Goal: Transaction & Acquisition: Purchase product/service

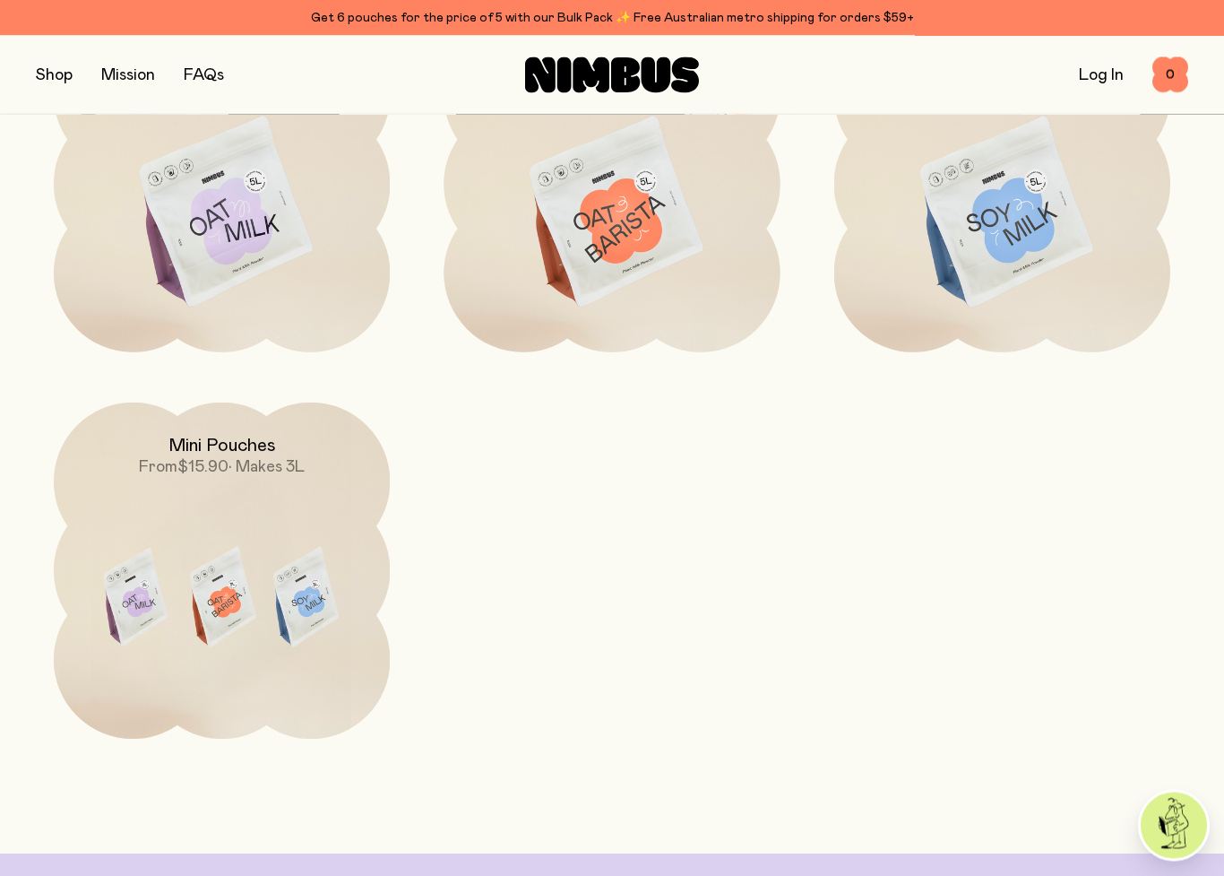
scroll to position [5308, 0]
click at [129, 634] on img at bounding box center [222, 599] width 336 height 395
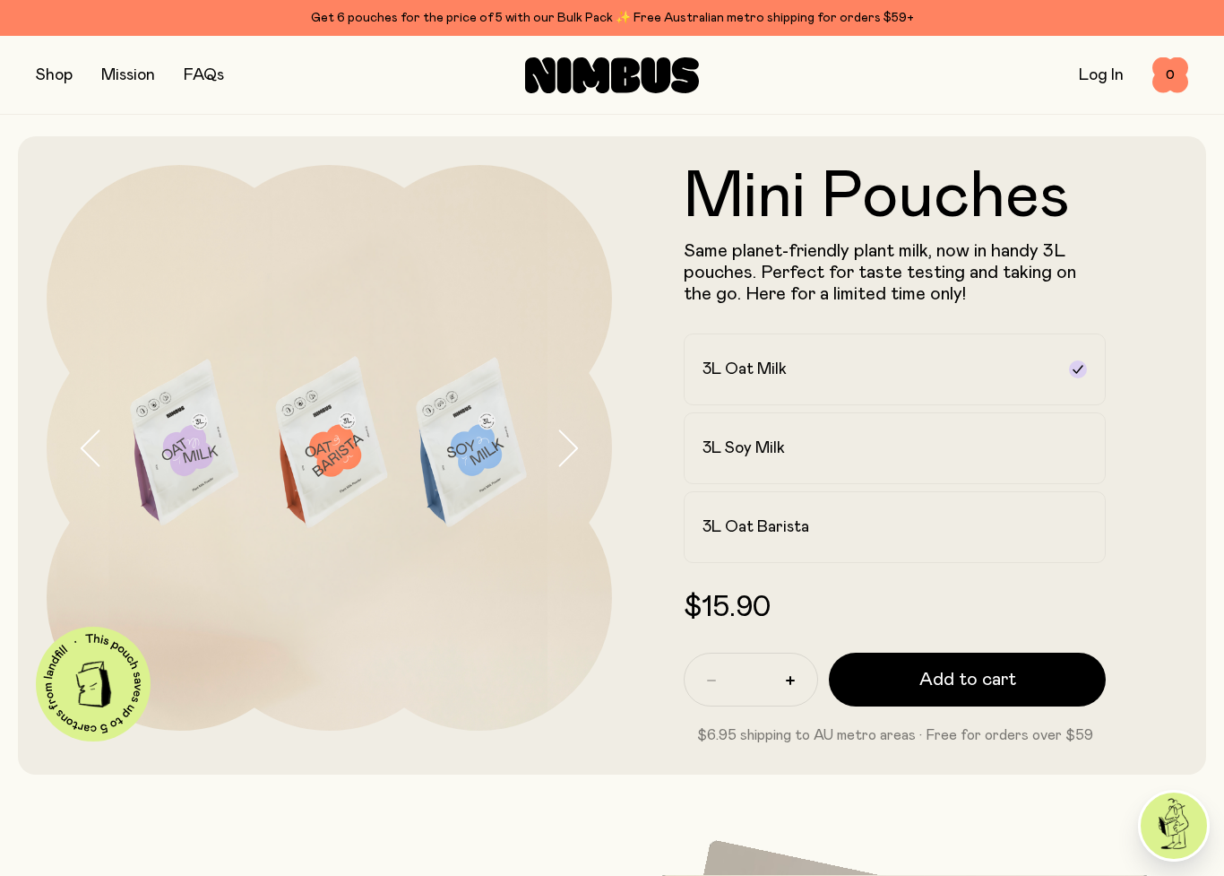
click at [567, 443] on icon "button" at bounding box center [567, 448] width 25 height 38
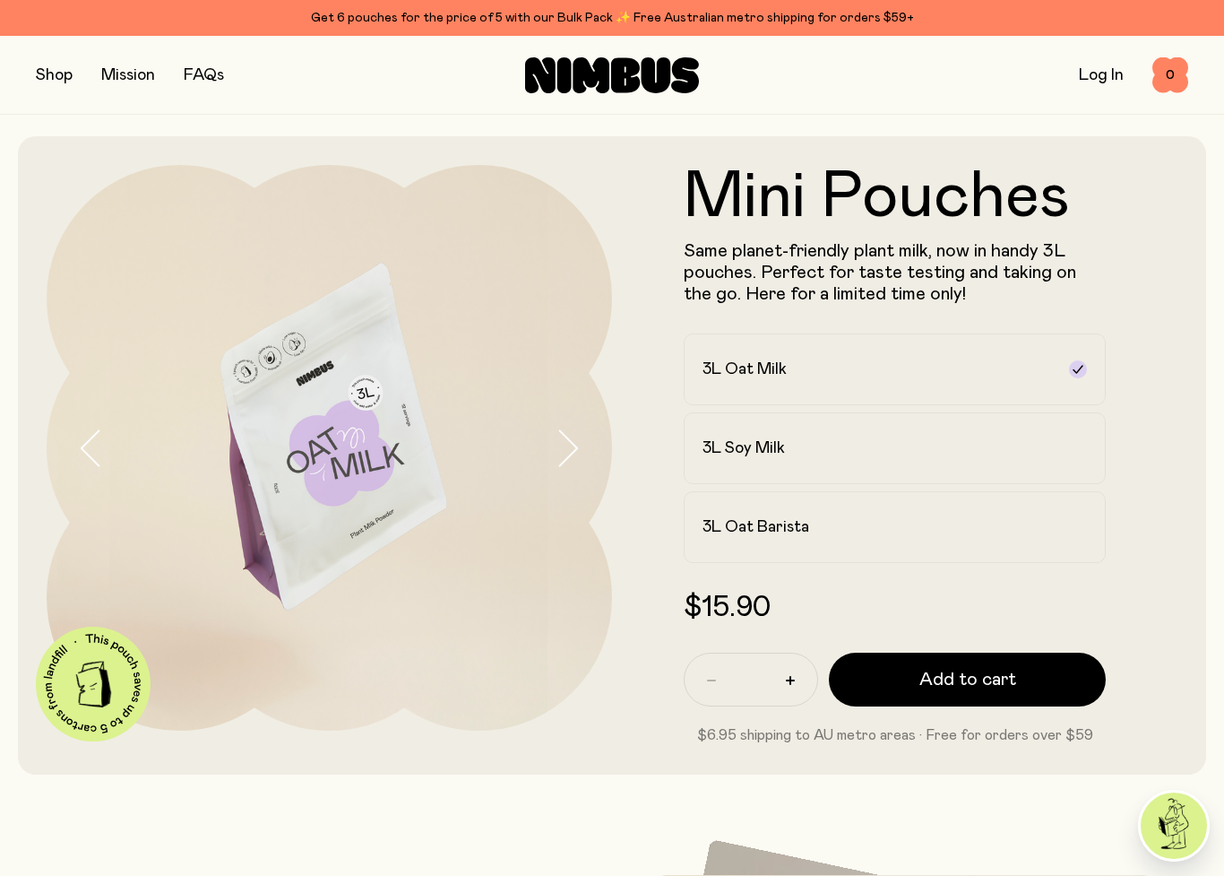
click at [563, 444] on icon "button" at bounding box center [567, 448] width 25 height 38
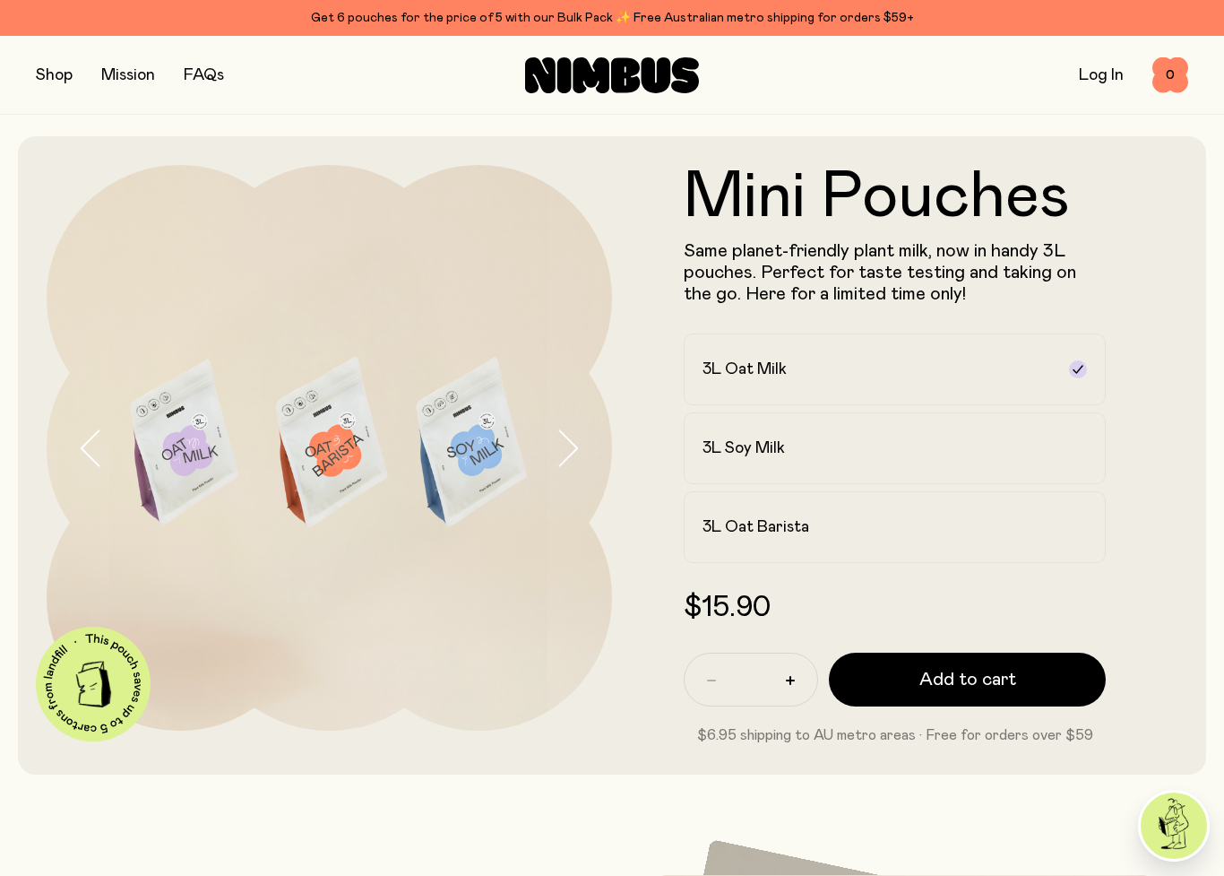
click at [569, 441] on icon "button" at bounding box center [569, 447] width 18 height 35
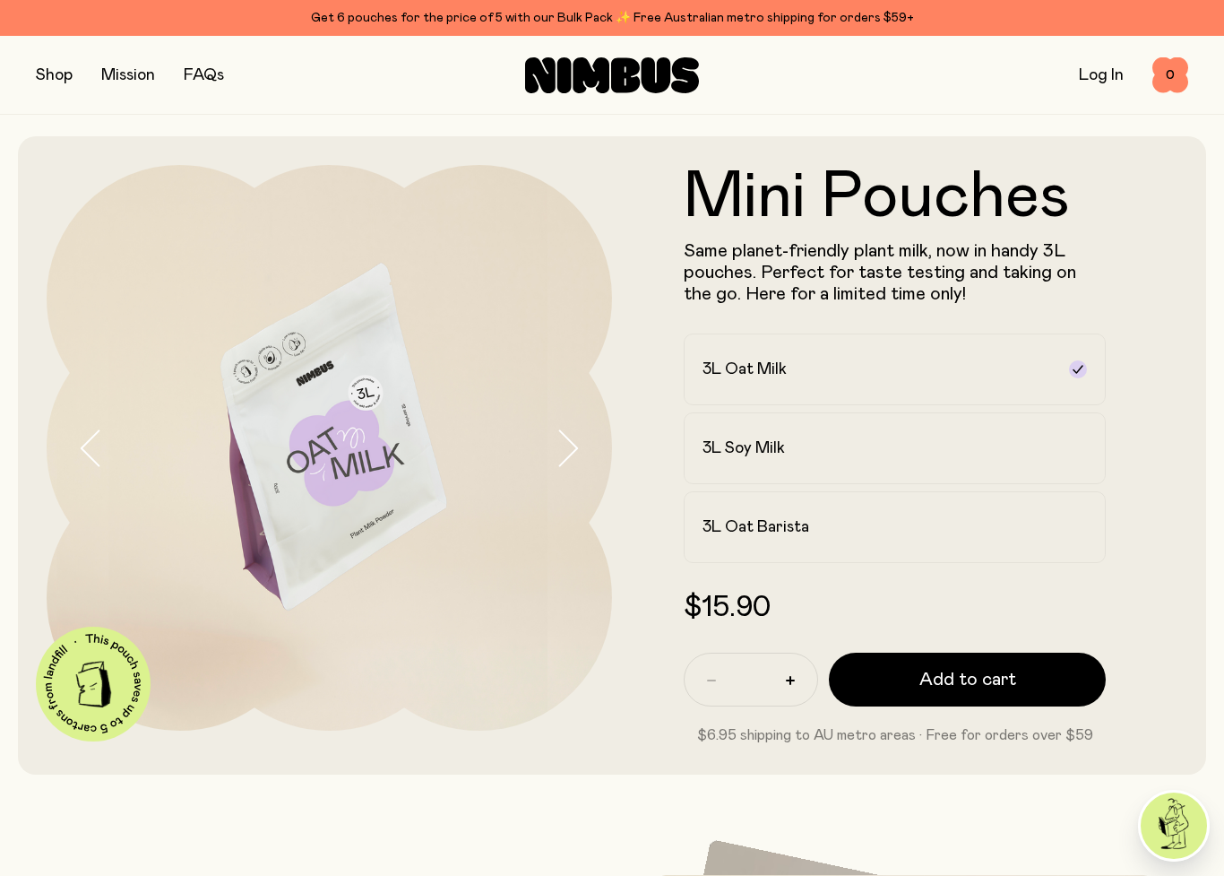
click at [990, 679] on span "Add to cart" at bounding box center [967, 679] width 97 height 25
click at [899, 445] on div "3L Soy Milk" at bounding box center [879, 448] width 352 height 22
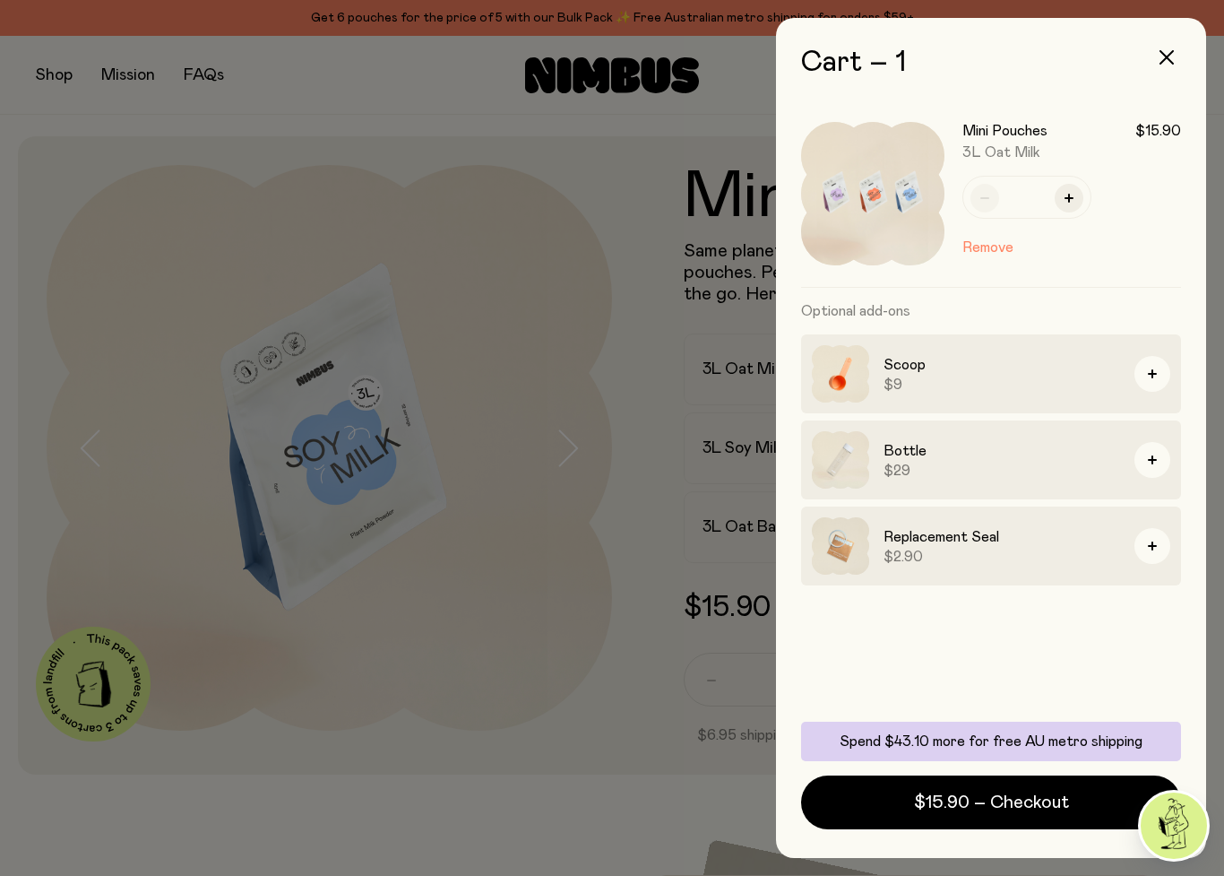
click at [527, 722] on div at bounding box center [612, 438] width 1224 height 876
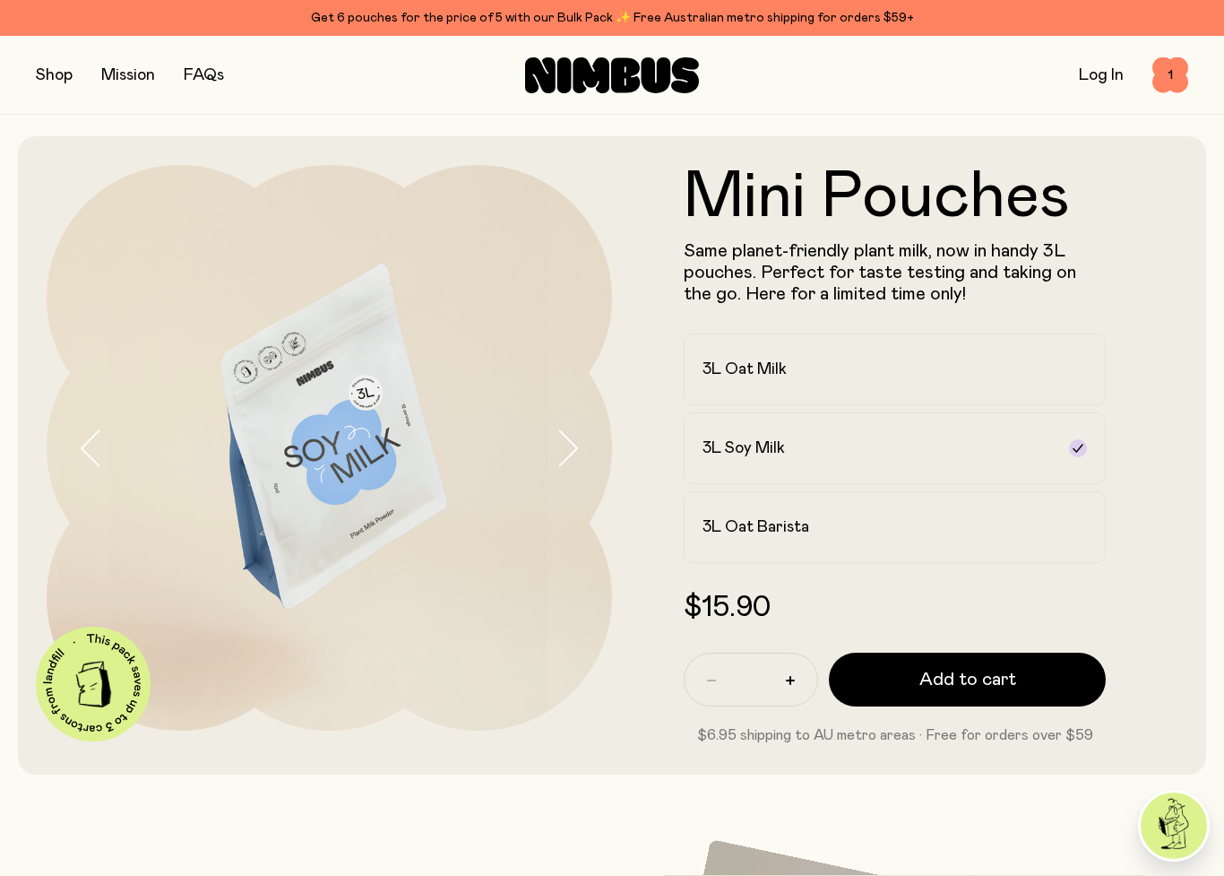
click at [1004, 669] on span "Add to cart" at bounding box center [967, 679] width 97 height 25
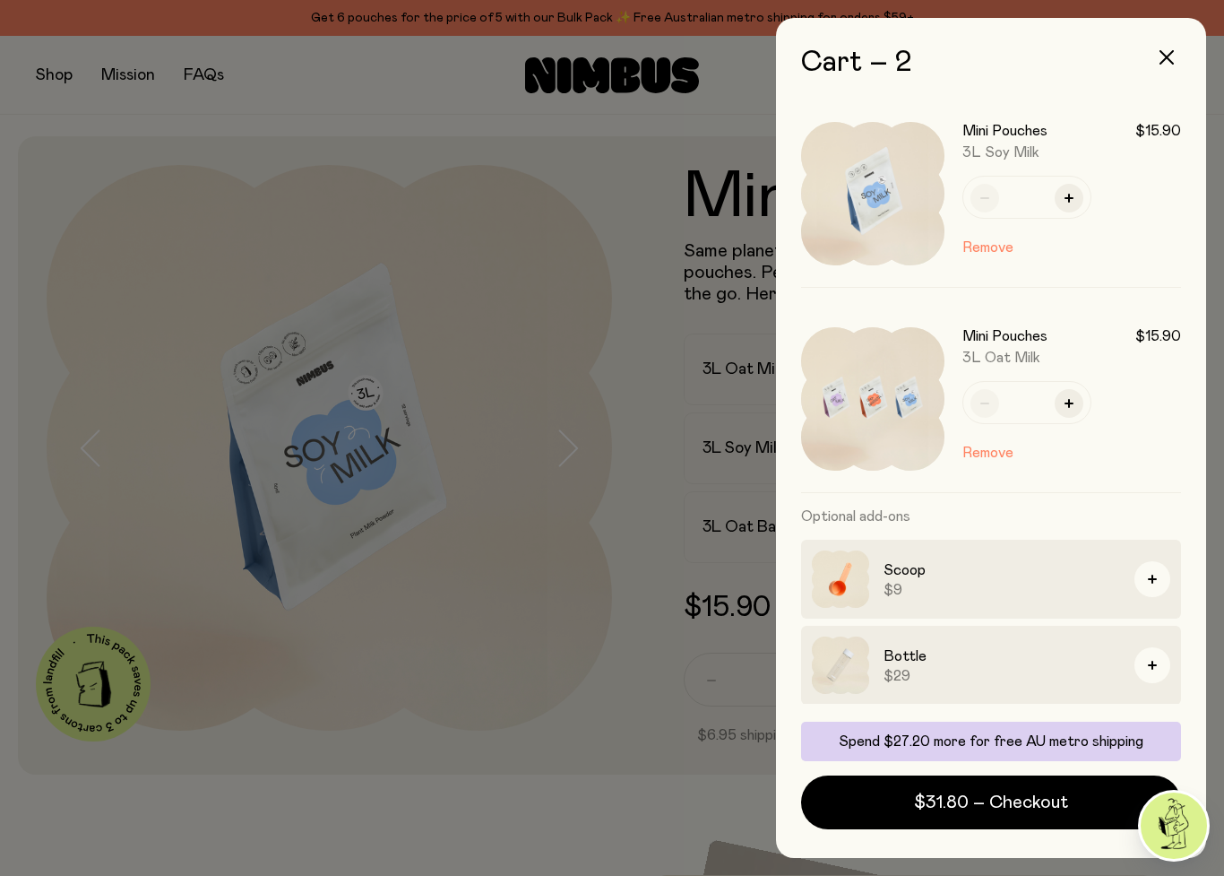
click at [591, 715] on div at bounding box center [612, 438] width 1224 height 876
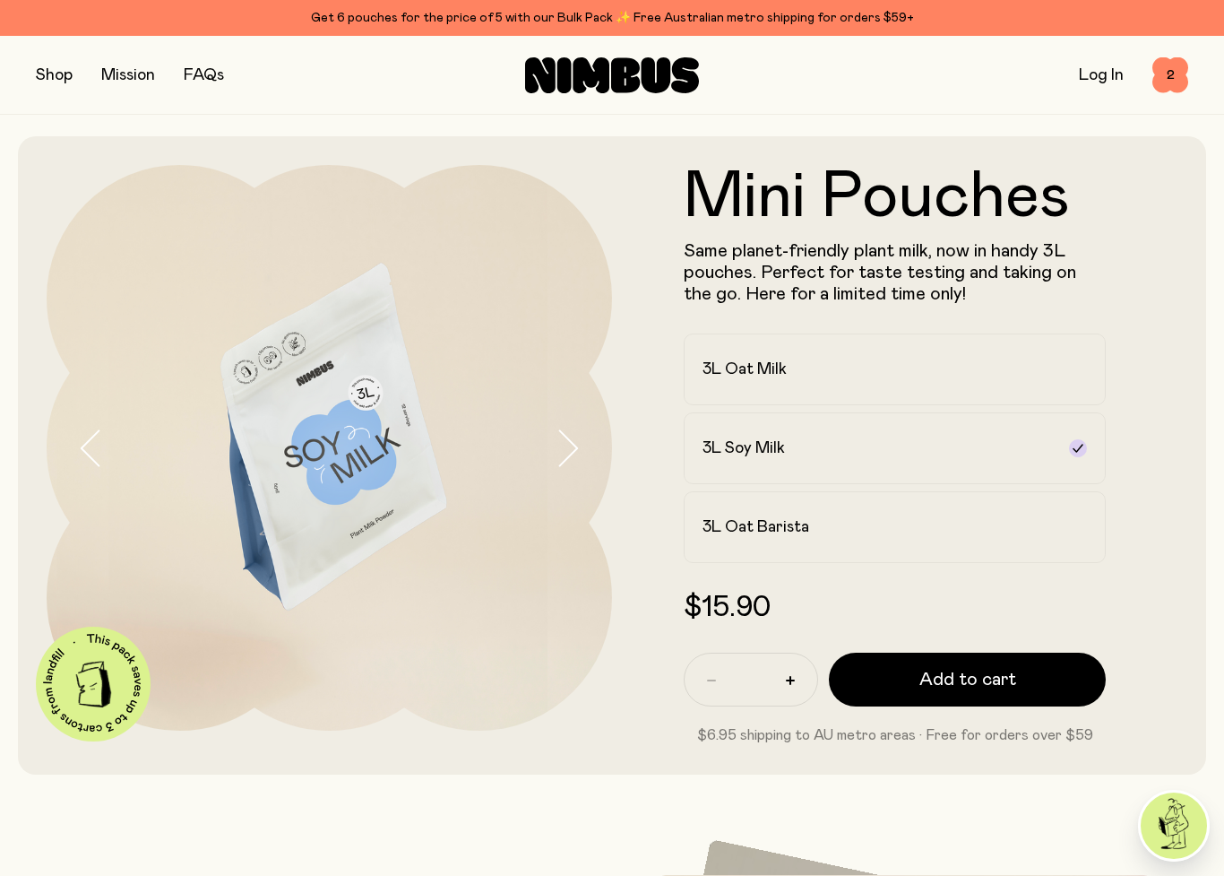
click at [836, 531] on div "3L Oat Barista" at bounding box center [879, 527] width 352 height 22
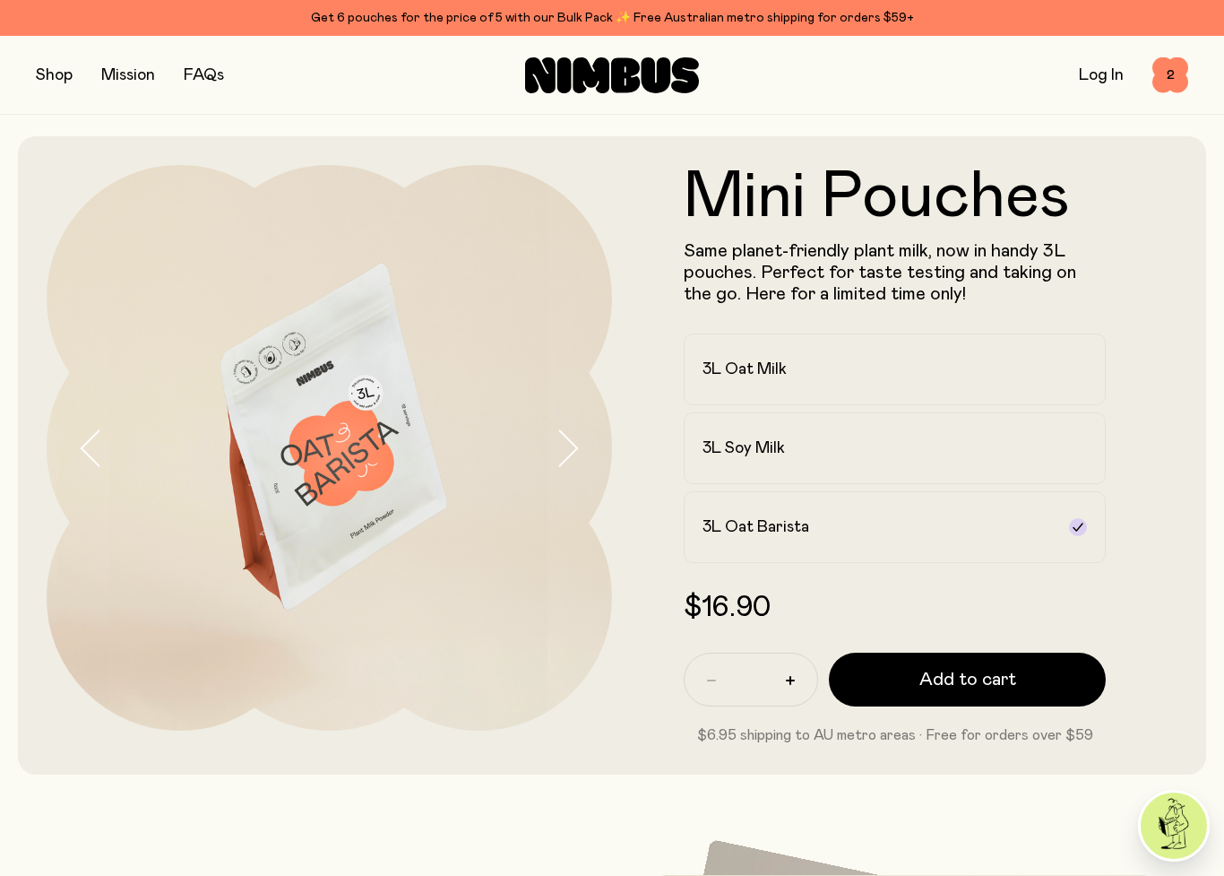
click at [953, 675] on span "Add to cart" at bounding box center [967, 679] width 97 height 25
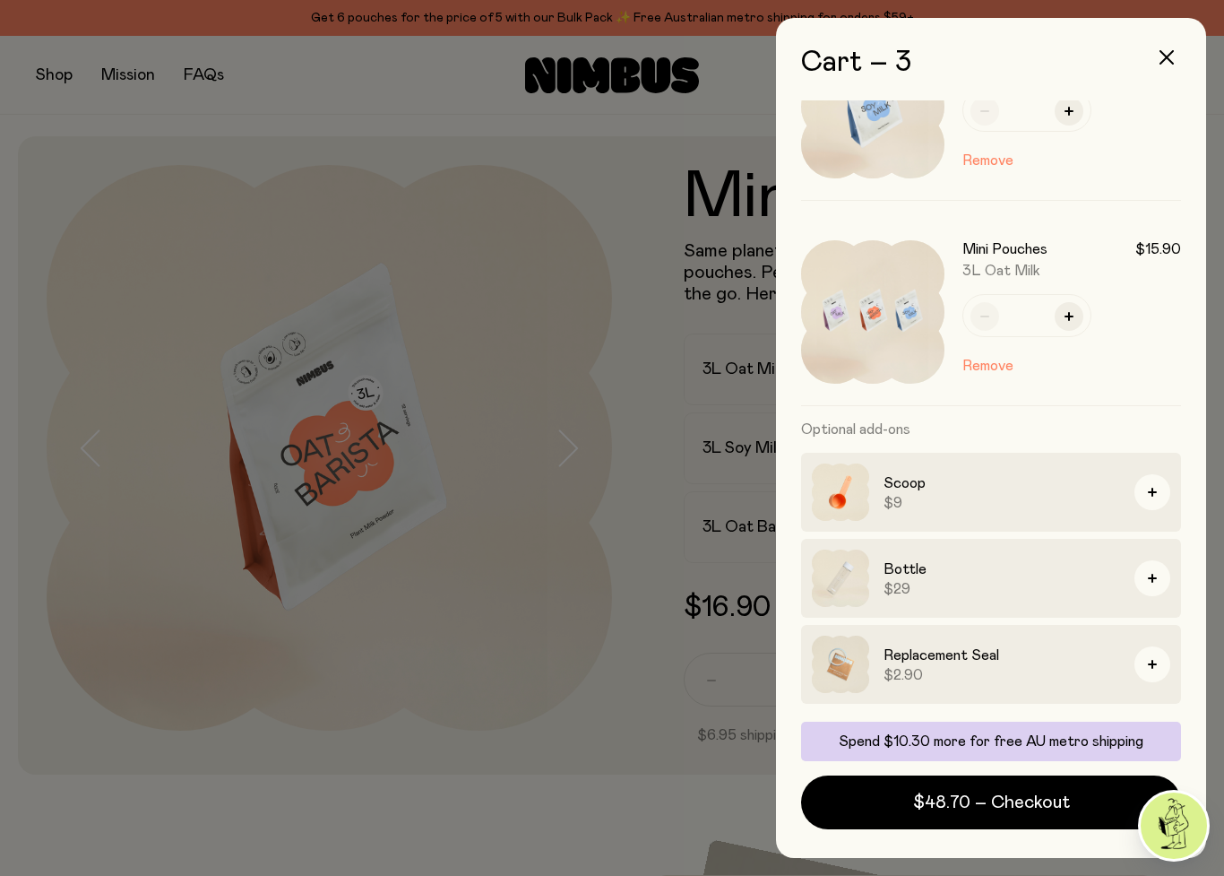
scroll to position [292, 0]
click at [1150, 484] on button "button" at bounding box center [1153, 492] width 36 height 36
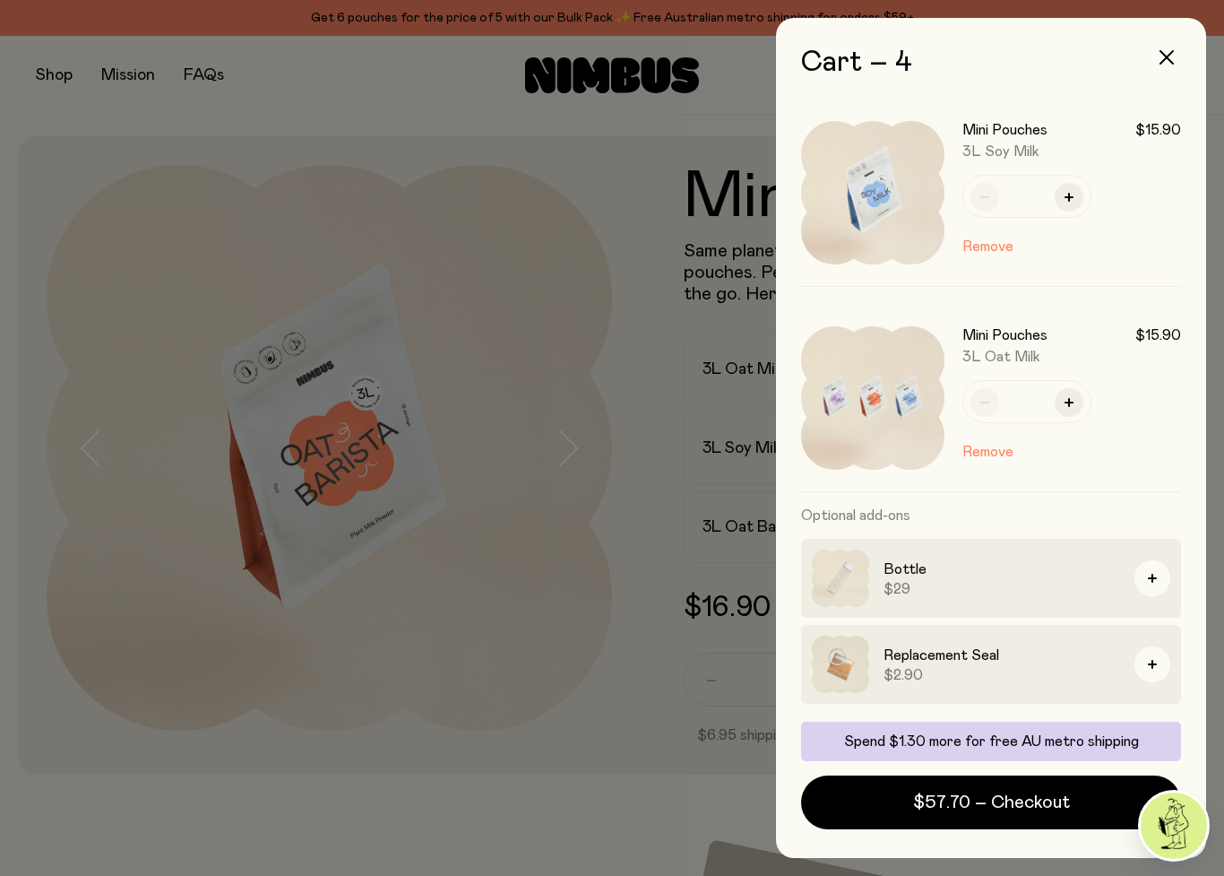
scroll to position [411, 0]
click at [91, 587] on div at bounding box center [612, 438] width 1224 height 876
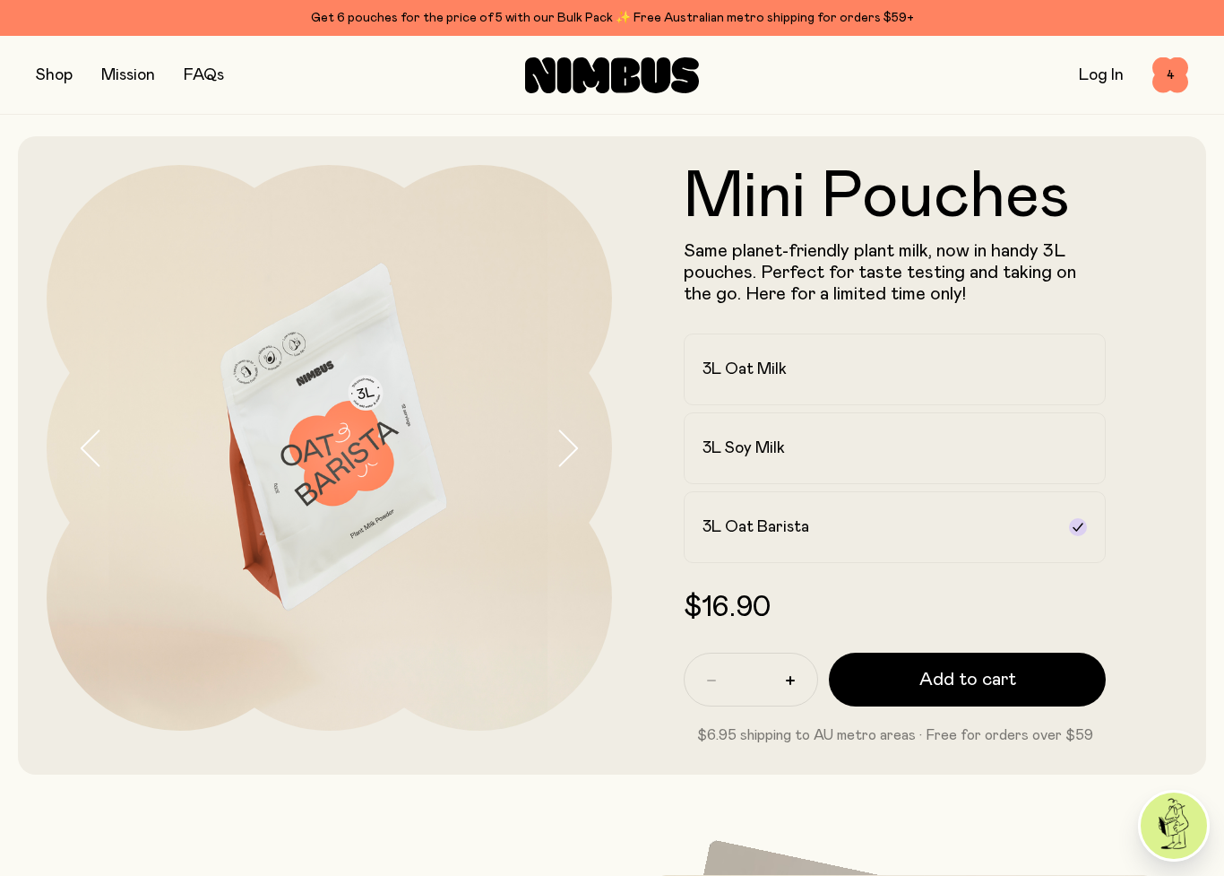
click at [54, 77] on button "button" at bounding box center [54, 75] width 37 height 25
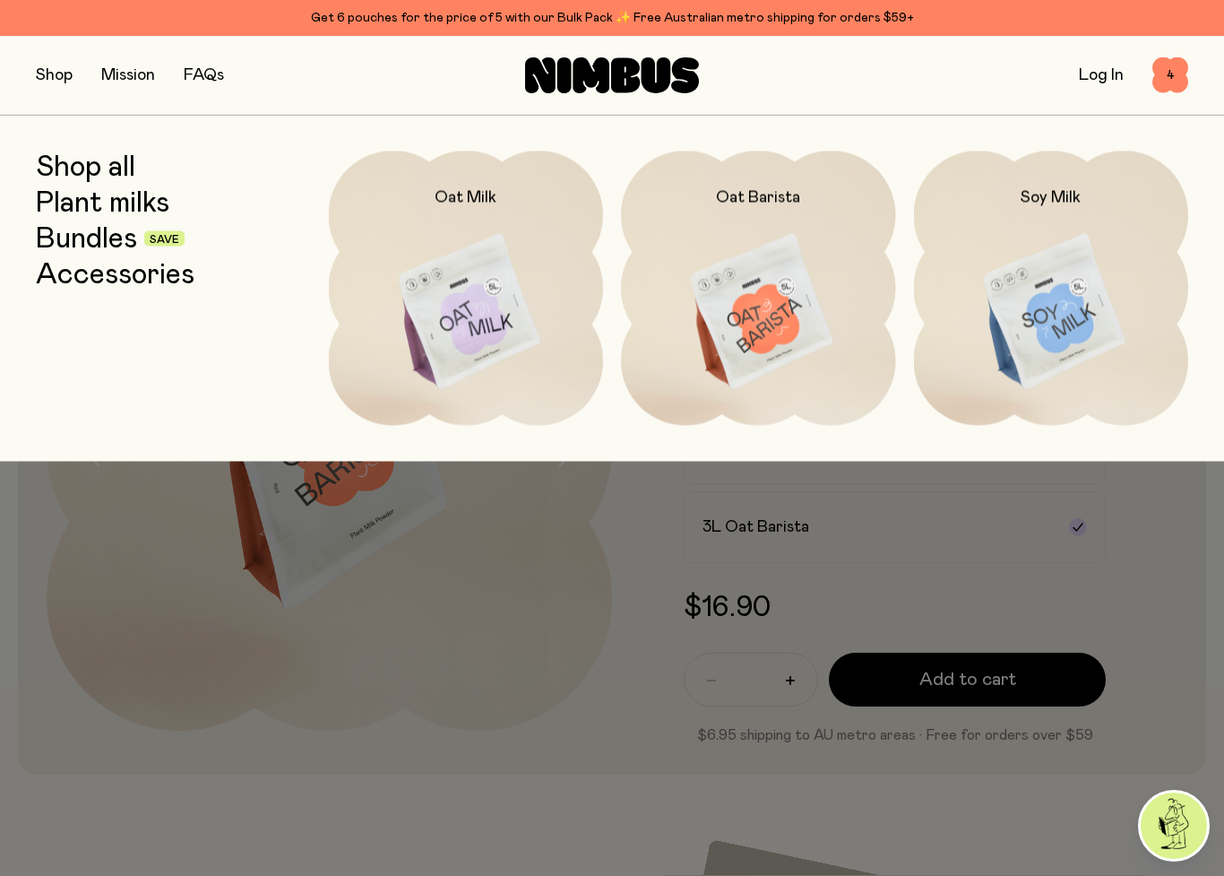
click at [71, 181] on link "Shop all" at bounding box center [85, 167] width 99 height 32
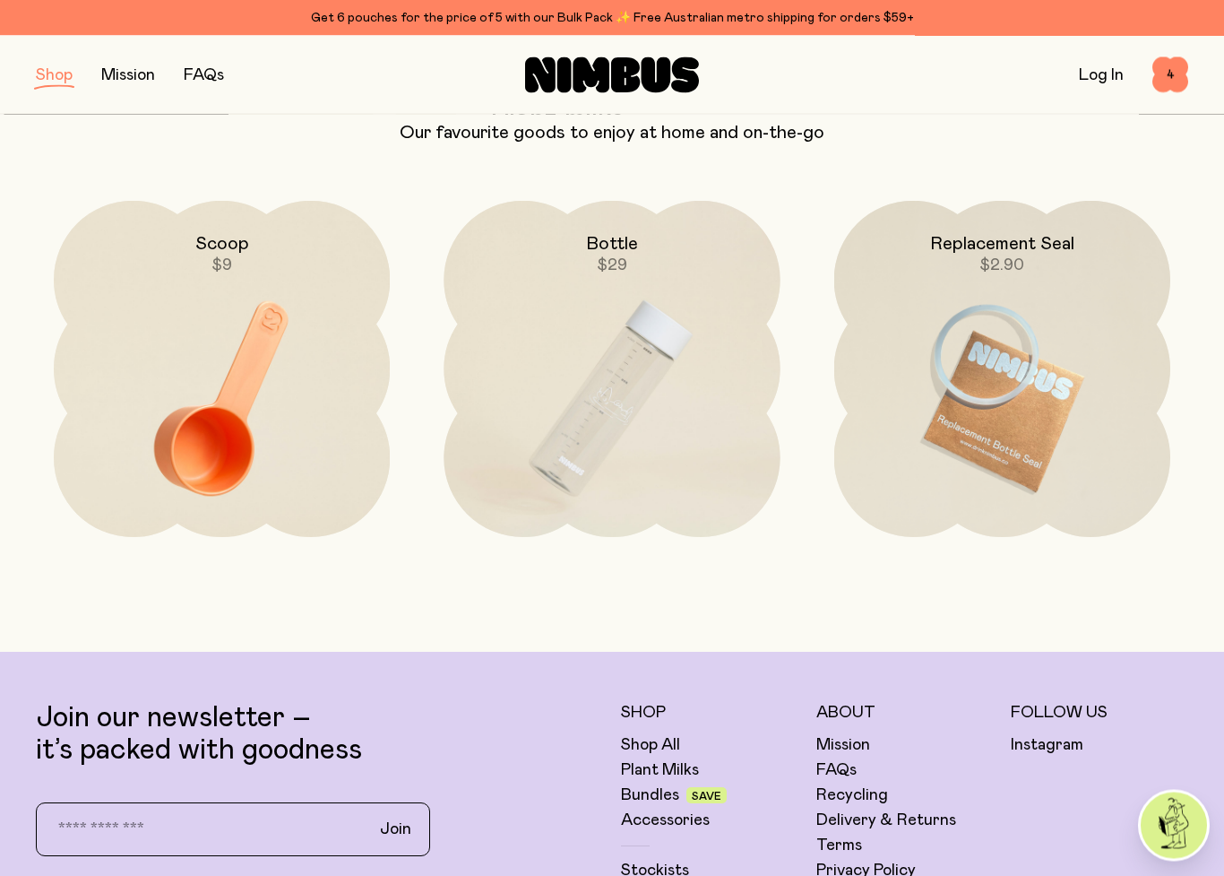
scroll to position [2544, 0]
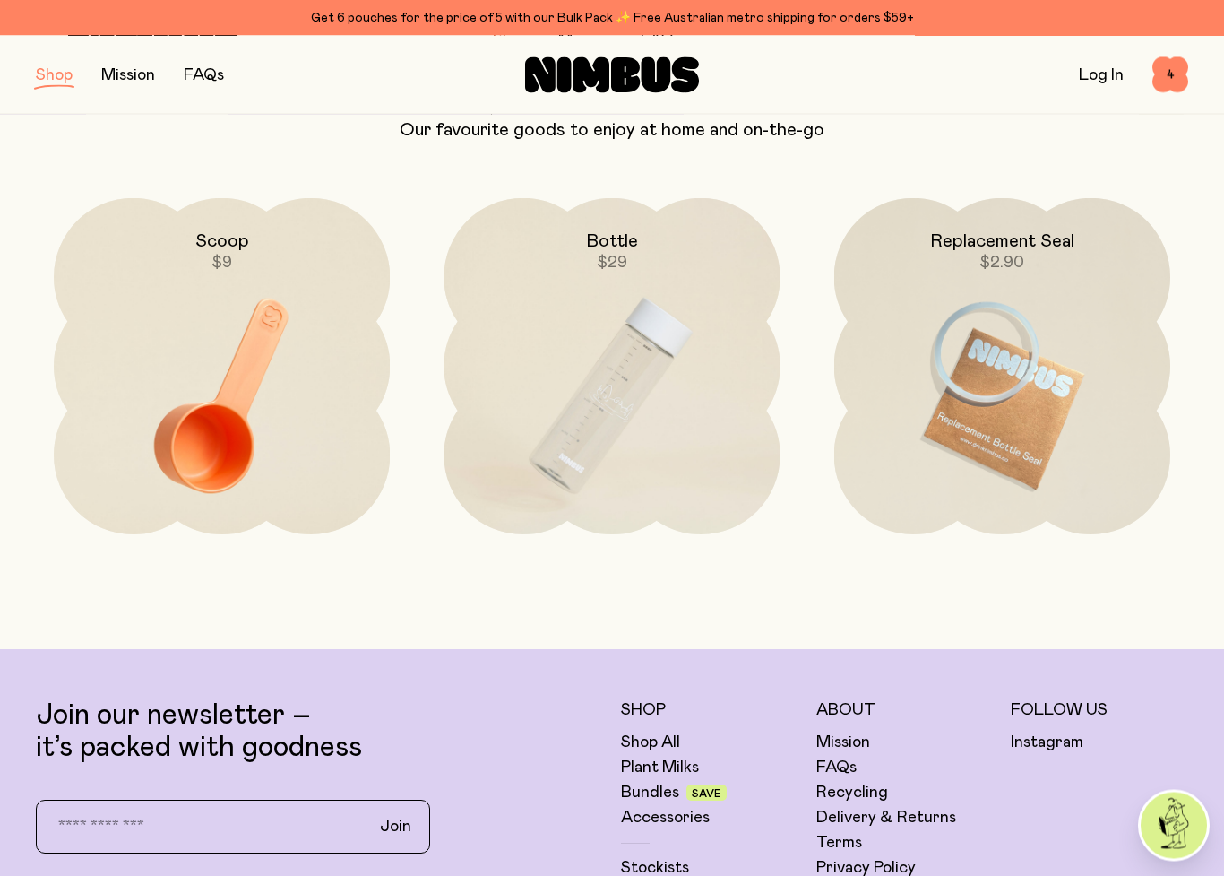
click at [575, 458] on img at bounding box center [612, 396] width 336 height 395
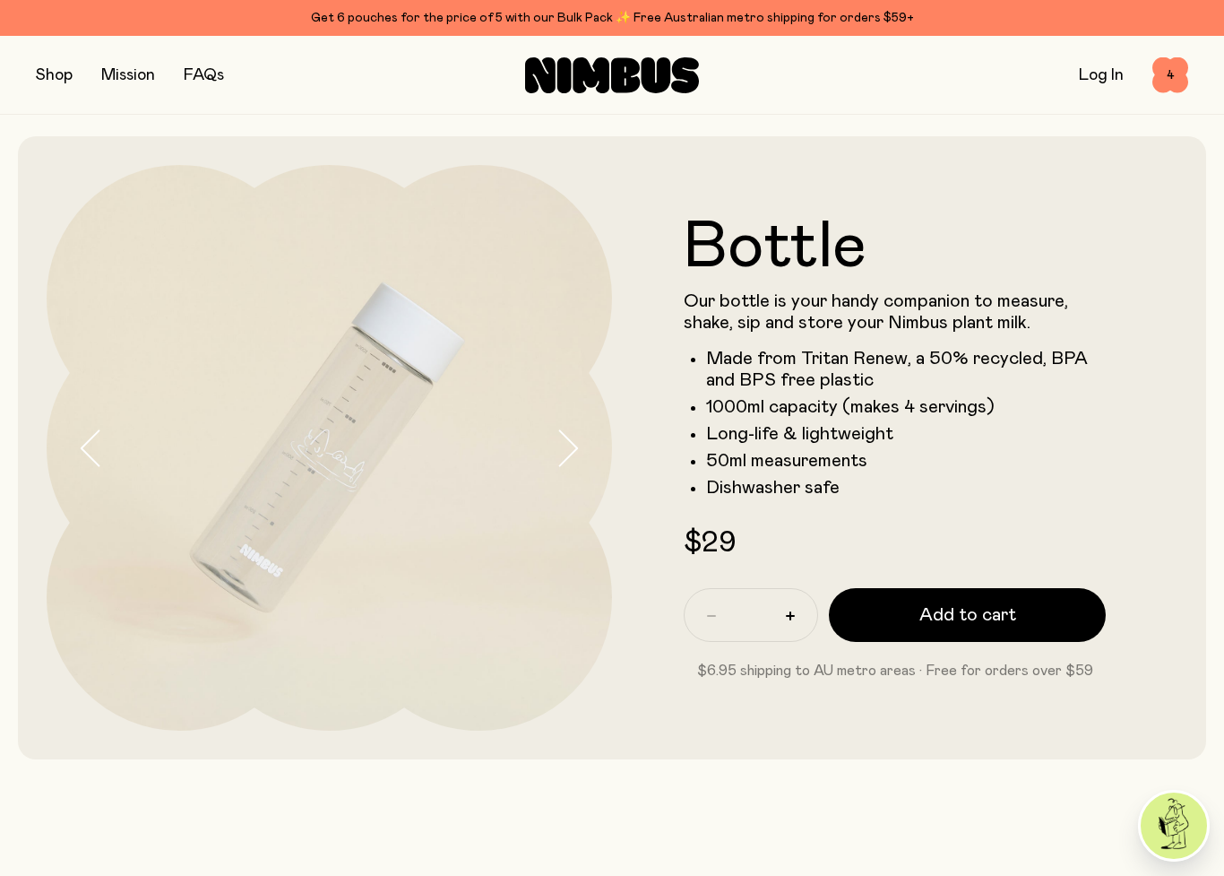
click at [564, 454] on icon "button" at bounding box center [567, 448] width 25 height 38
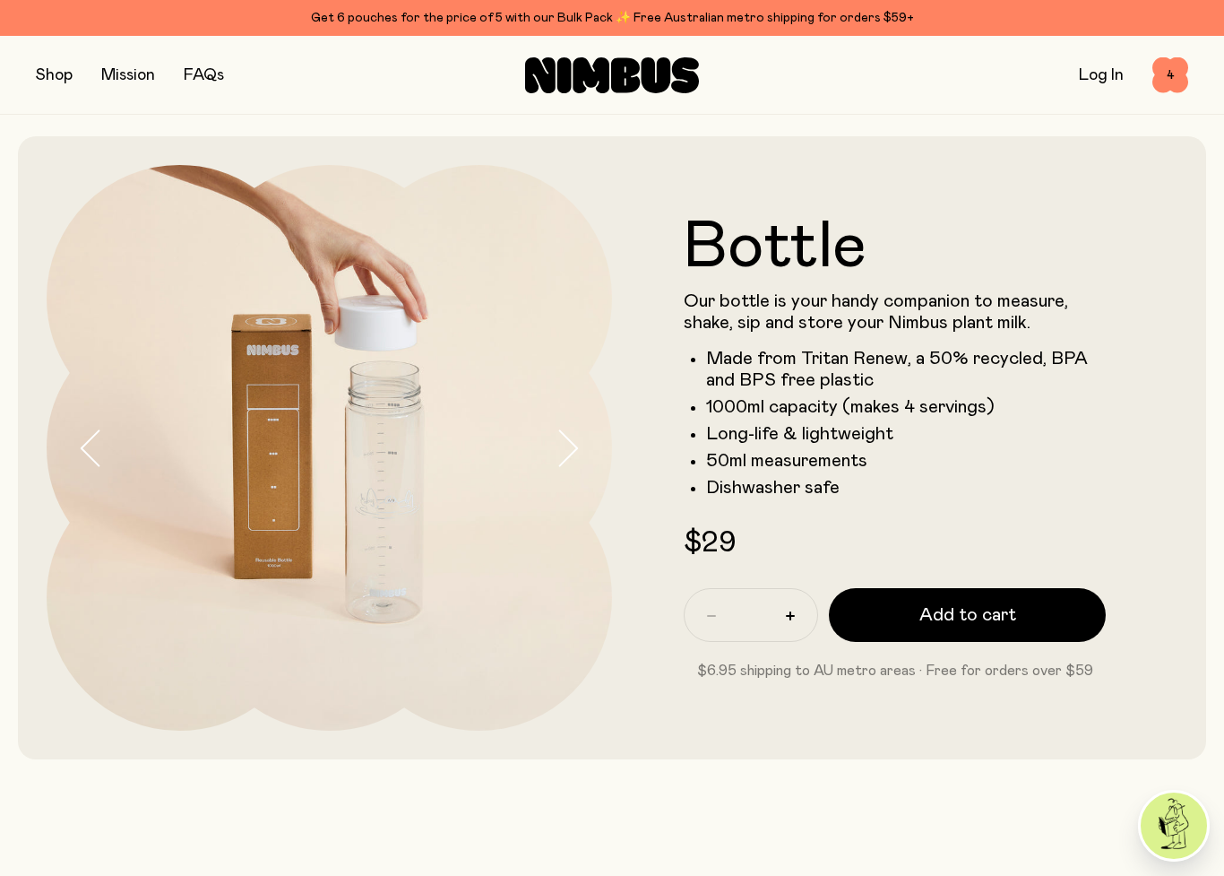
click at [559, 445] on icon "button" at bounding box center [567, 448] width 25 height 38
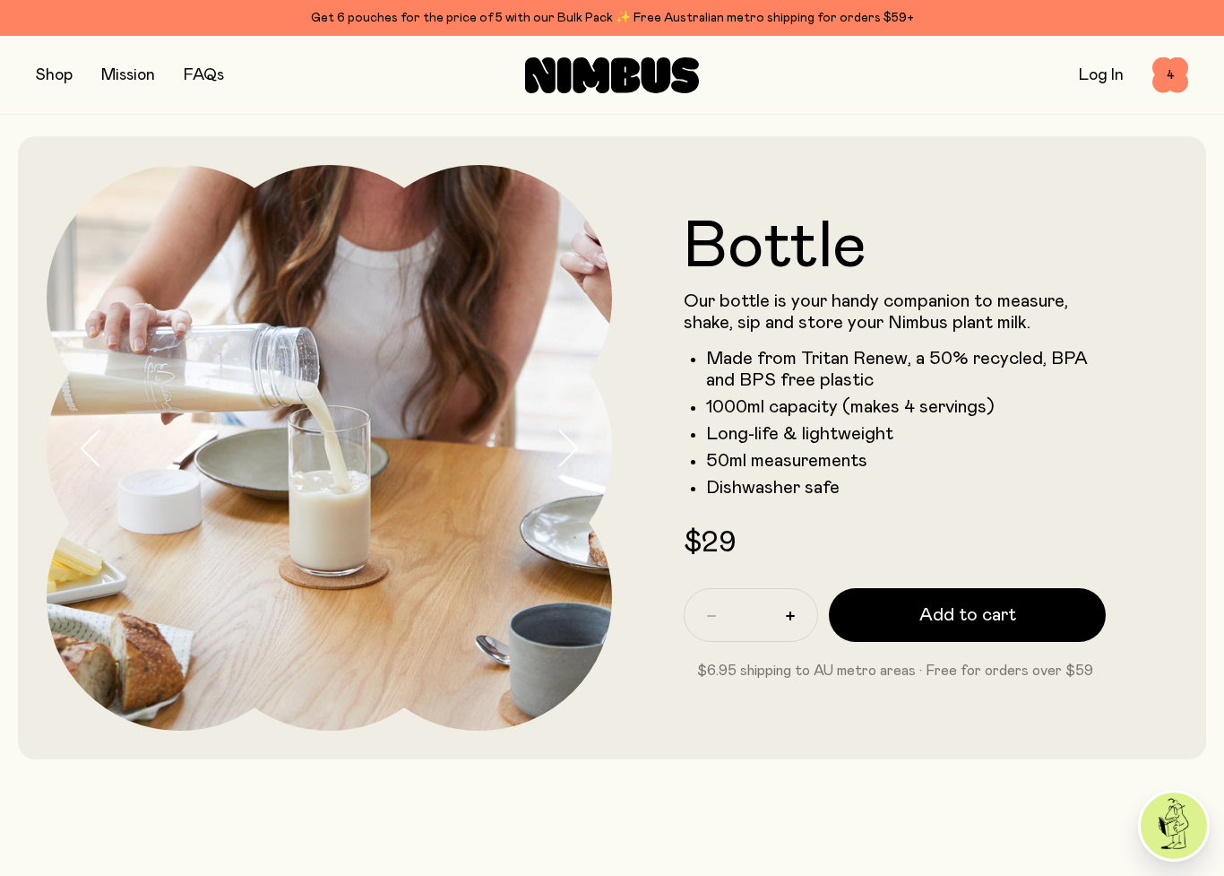
click at [554, 444] on img at bounding box center [329, 447] width 565 height 565
click at [555, 448] on icon "button" at bounding box center [567, 448] width 25 height 38
